Goal: Transaction & Acquisition: Book appointment/travel/reservation

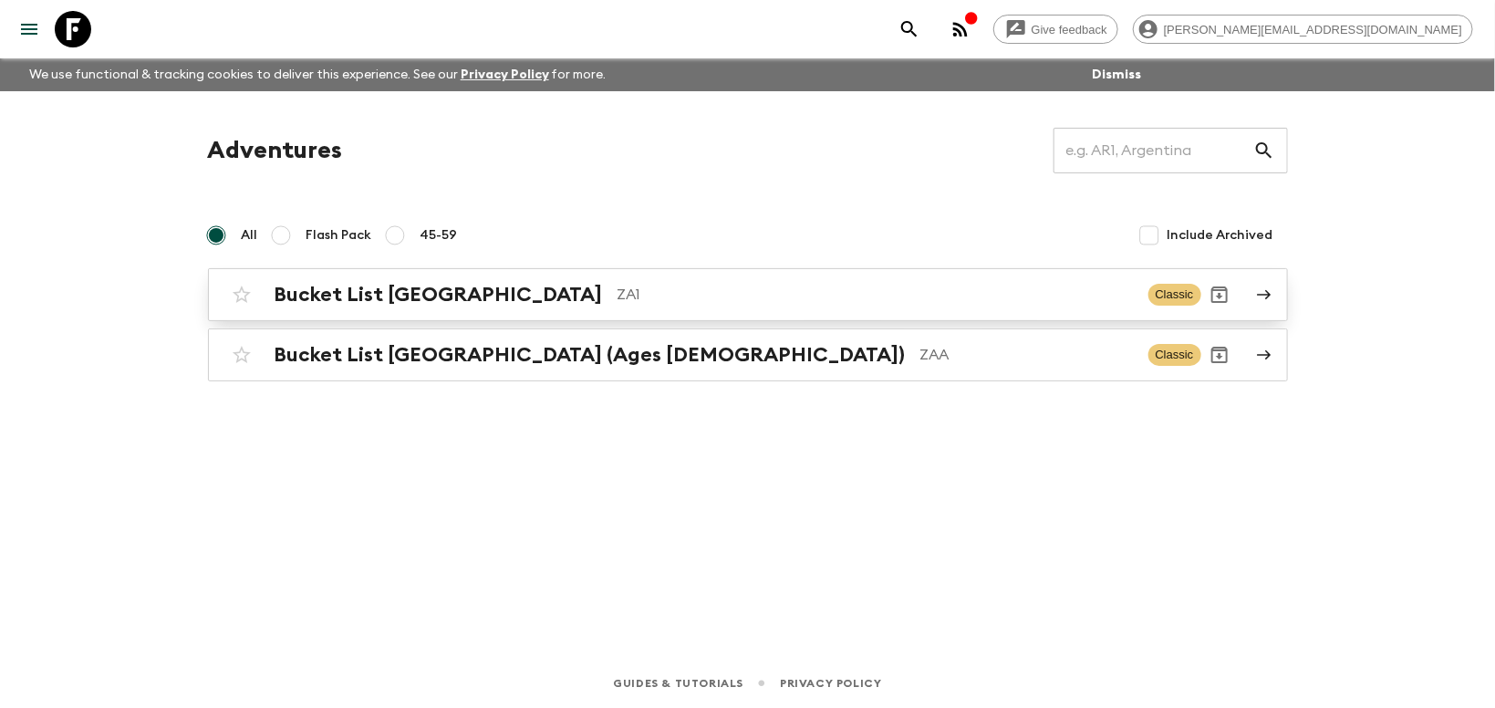
click at [473, 286] on h2 "Bucket List [GEOGRAPHIC_DATA]" at bounding box center [438, 295] width 328 height 24
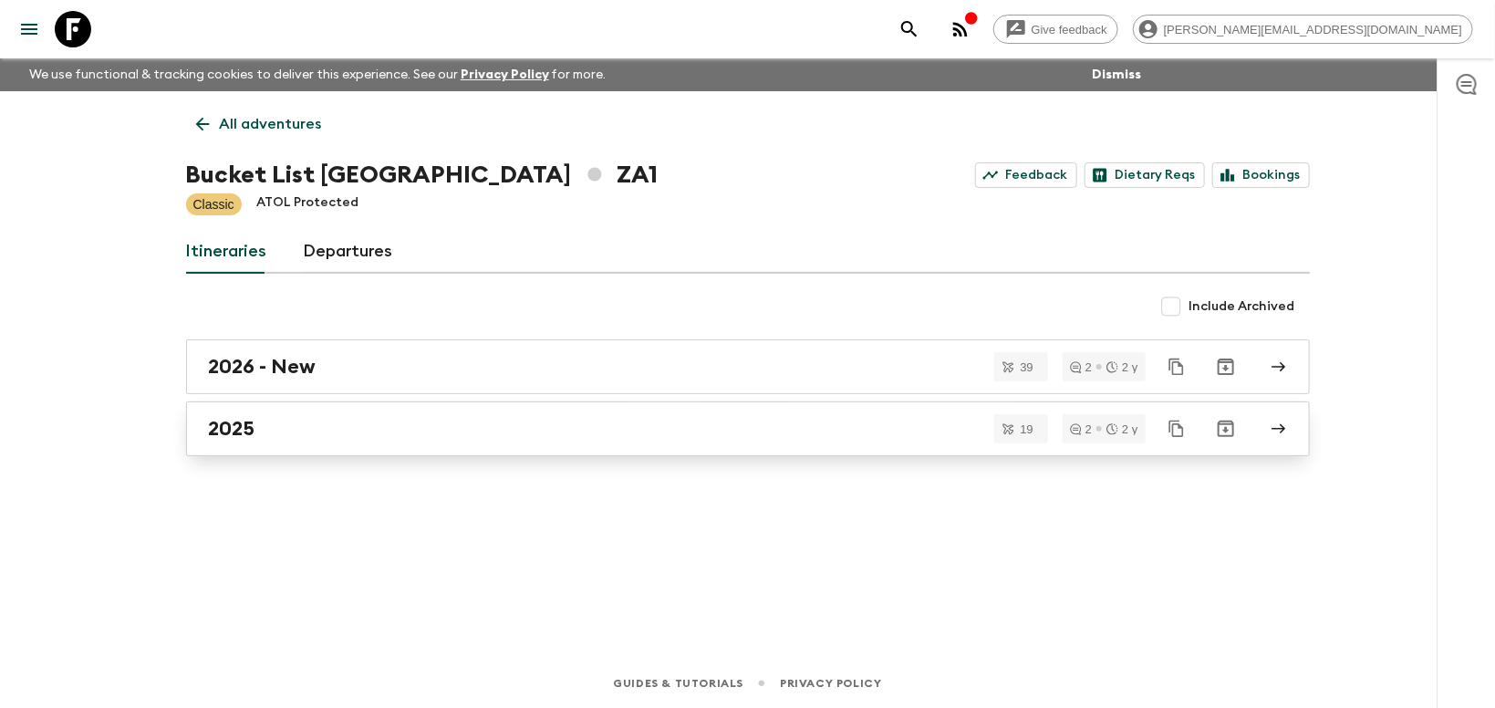
click at [245, 428] on h2 "2025" at bounding box center [232, 429] width 47 height 24
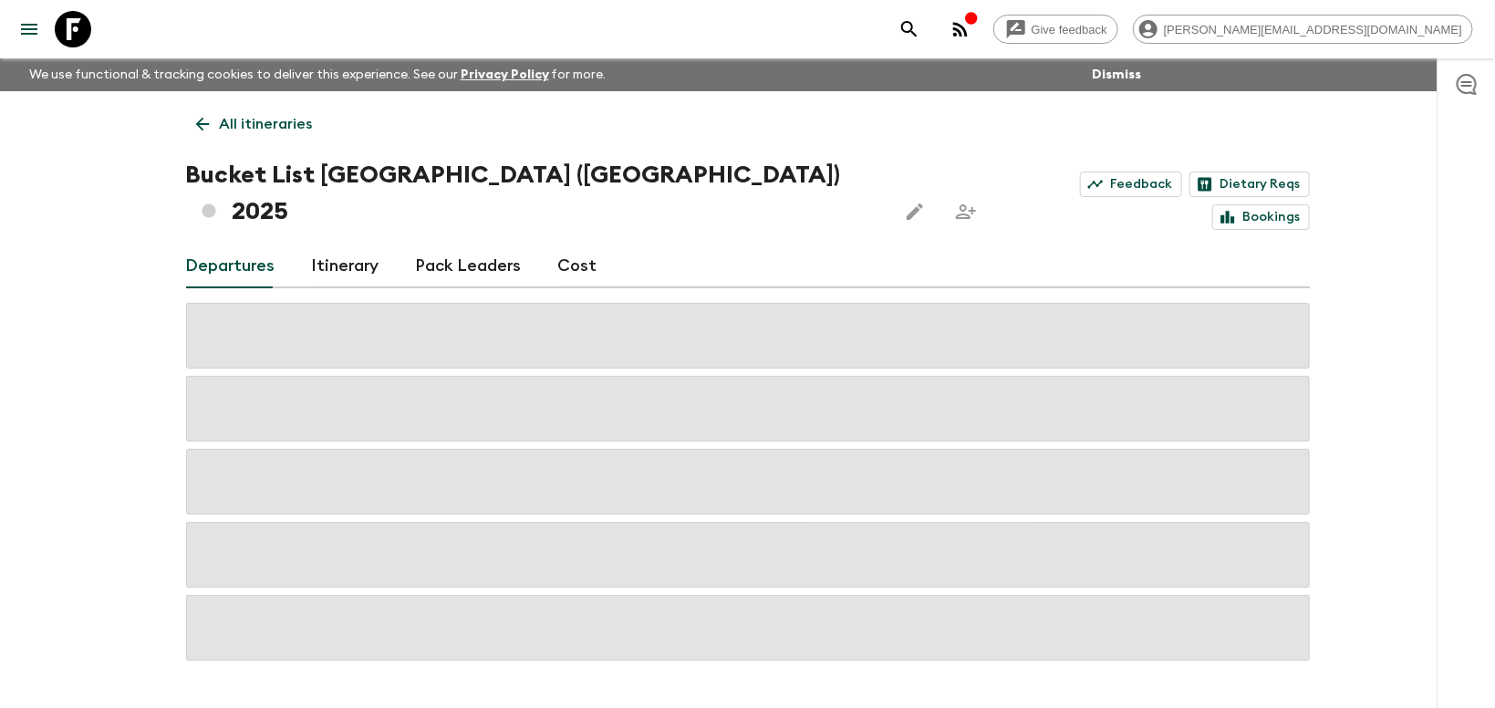
click at [563, 244] on link "Cost" at bounding box center [577, 266] width 39 height 44
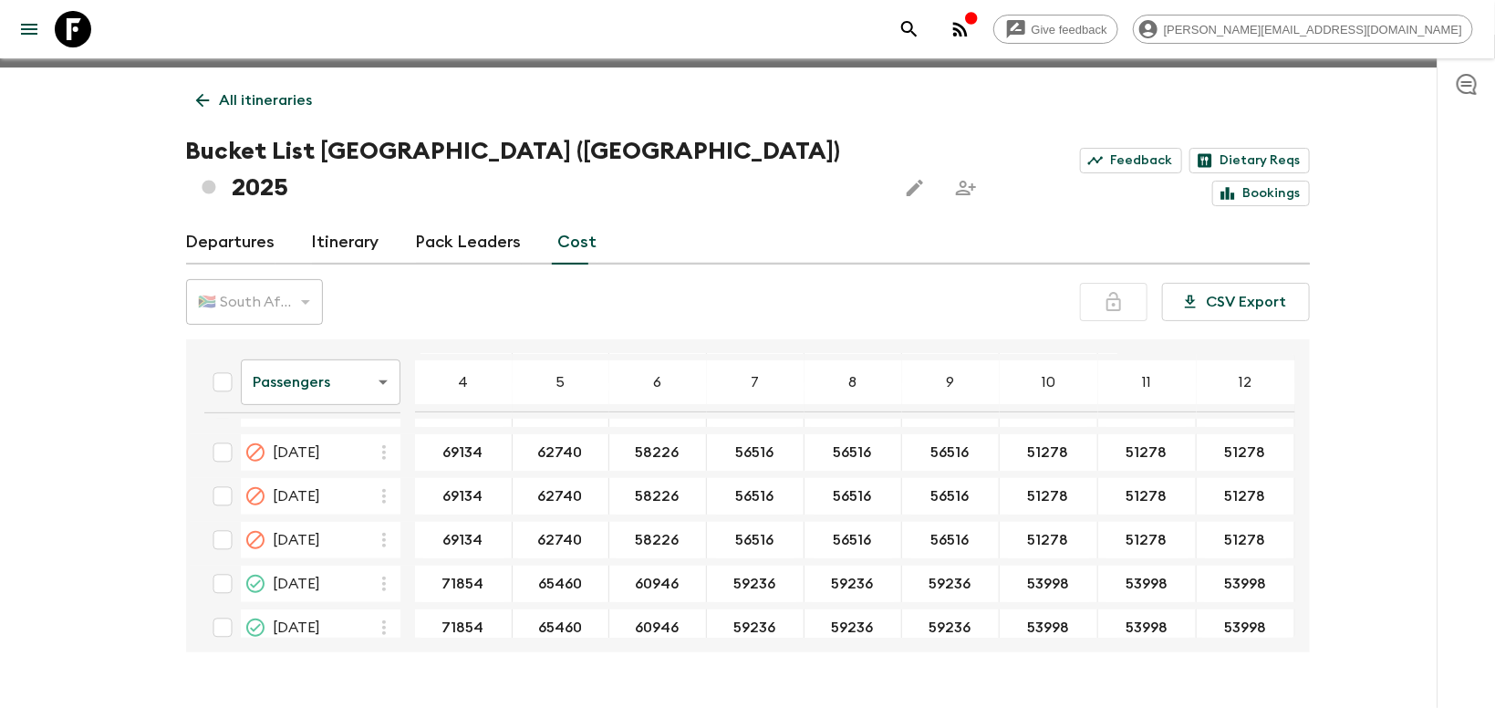
scroll to position [3683, 0]
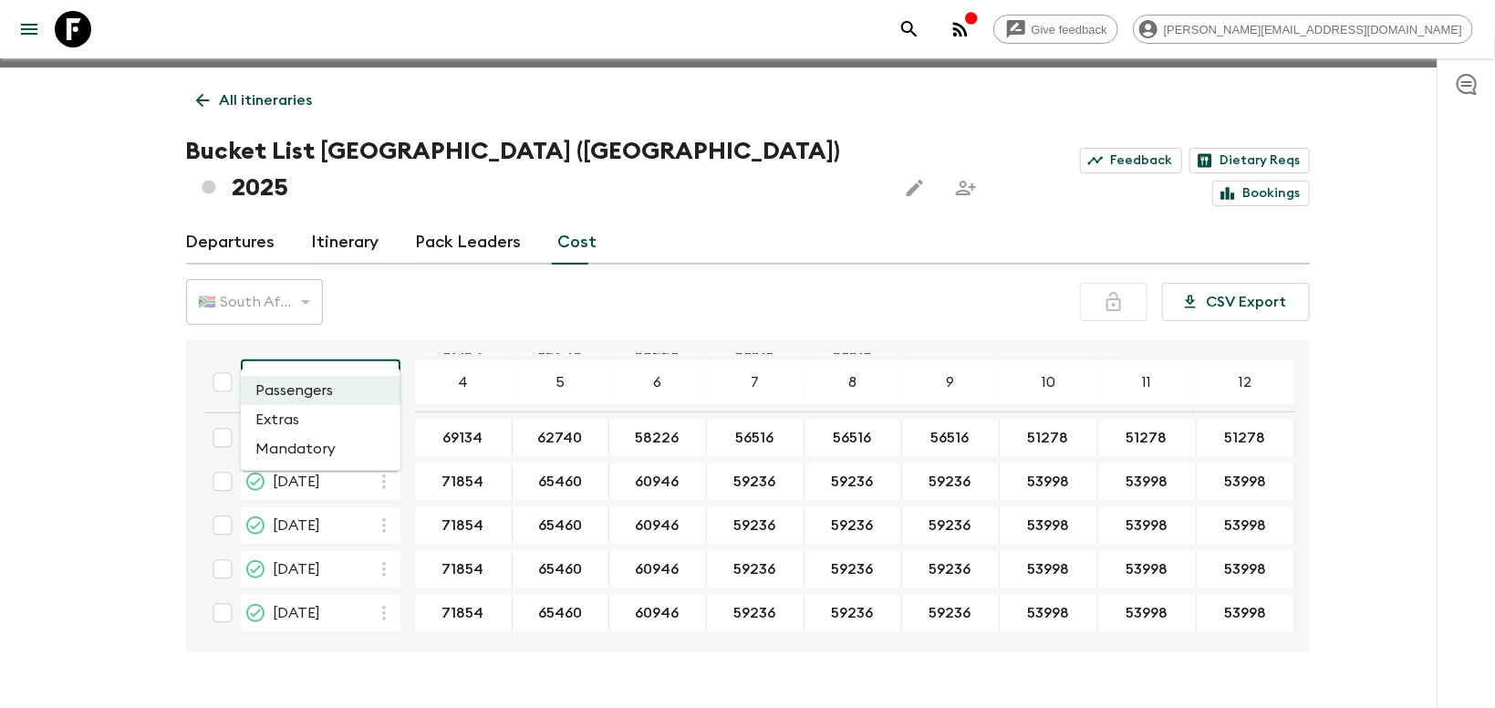
click at [383, 346] on body "Give feedback [PERSON_NAME][EMAIL_ADDRESS][DOMAIN_NAME] We use functional & tra…" at bounding box center [747, 364] width 1495 height 776
click at [279, 451] on li "Mandatory" at bounding box center [321, 448] width 160 height 29
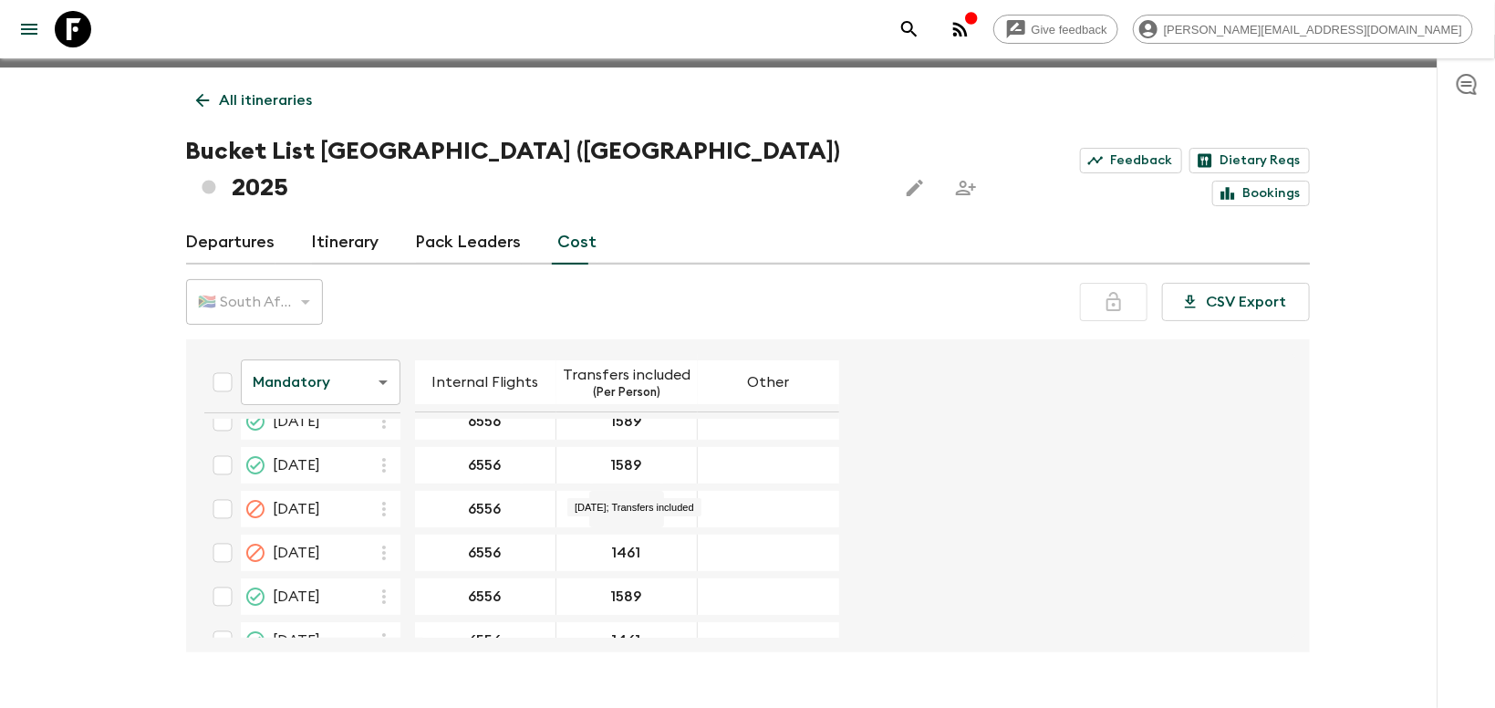
scroll to position [3683, 0]
